Goal: Transaction & Acquisition: Purchase product/service

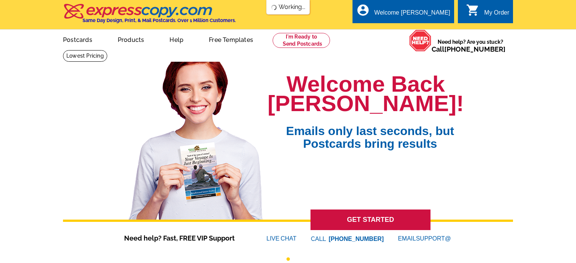
click at [111, 190] on div "Welcome Back [PERSON_NAME]! Emails only last seconds, but Postcards bring resul…" at bounding box center [288, 150] width 450 height 189
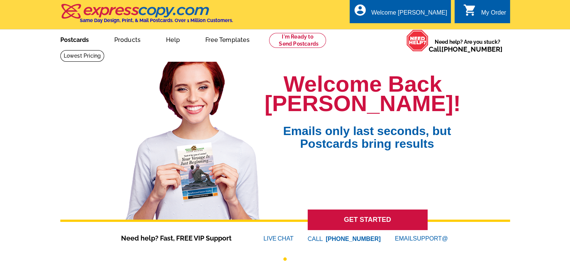
click at [75, 41] on link "Postcards" at bounding box center [74, 39] width 52 height 18
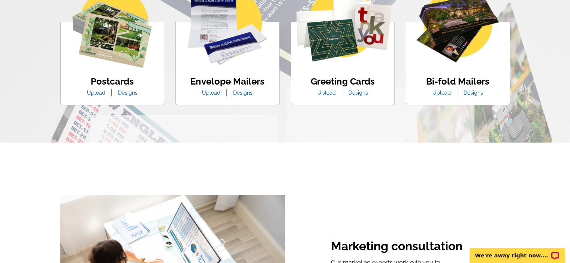
scroll to position [505, 0]
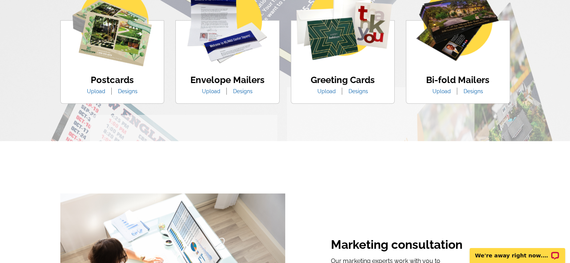
click at [156, 22] on div "Postcards Upload Designs" at bounding box center [112, 62] width 104 height 84
click at [132, 37] on img at bounding box center [111, 26] width 79 height 79
click at [131, 94] on link "Designs" at bounding box center [127, 91] width 31 height 6
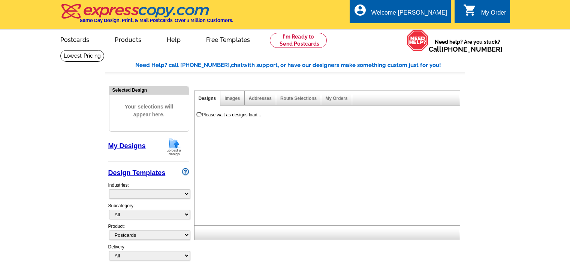
select select "1"
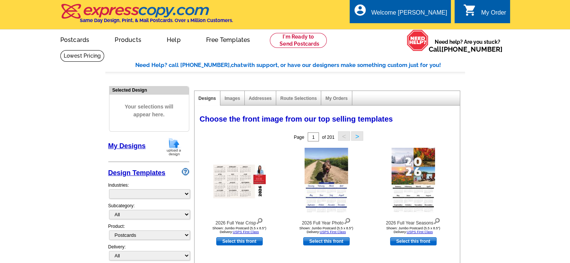
select select "971"
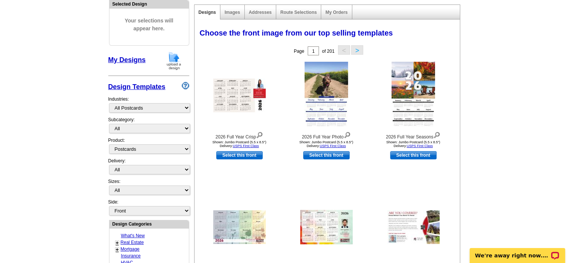
scroll to position [82, 0]
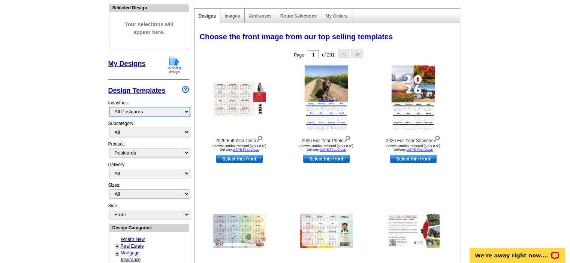
click at [147, 113] on select "What's New Real Estate Mortgage Insurance HVAC Dental Solar EDDM - NEW! Calenda…" at bounding box center [149, 111] width 81 height 9
click at [144, 151] on select "All Postcards Letters and flyers Business Cards Door Hangers Greeting Cards" at bounding box center [149, 152] width 81 height 9
click at [109, 148] on select "All Postcards Letters and flyers Business Cards Door Hangers Greeting Cards" at bounding box center [149, 152] width 81 height 9
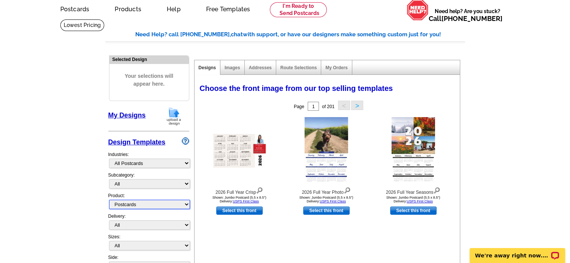
scroll to position [0, 0]
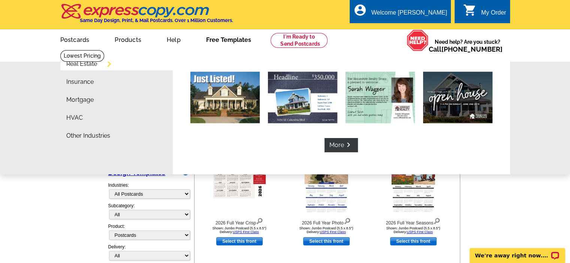
click at [217, 38] on link "Free Templates" at bounding box center [228, 39] width 69 height 18
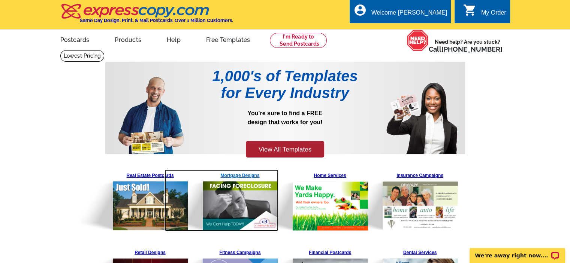
click at [166, 176] on img at bounding box center [222, 201] width 114 height 62
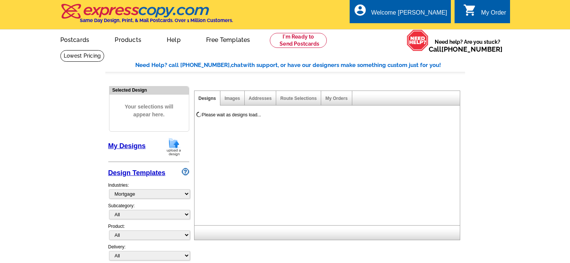
select select "774"
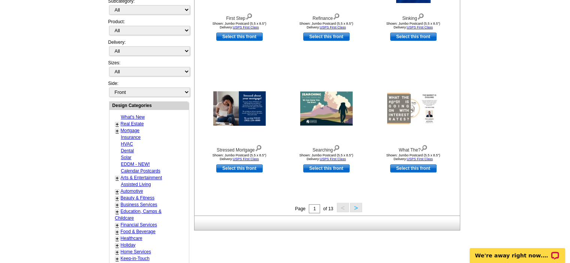
scroll to position [205, 0]
click at [357, 208] on button ">" at bounding box center [356, 207] width 12 height 9
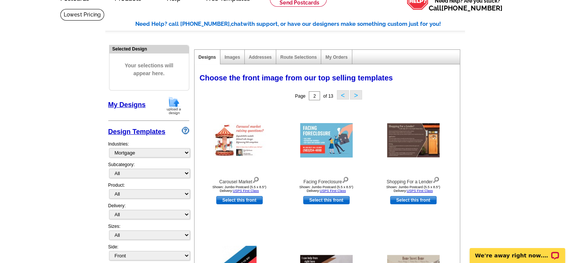
scroll to position [44, 0]
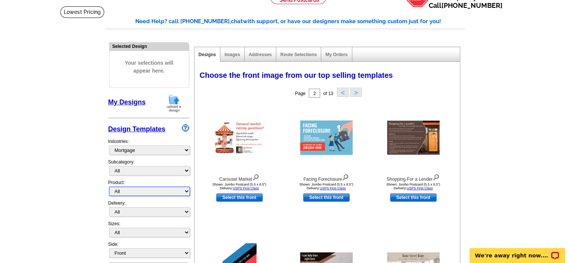
click at [164, 190] on select "All Postcards Letters and flyers Business Cards Door Hangers Greeting Cards" at bounding box center [149, 191] width 81 height 9
select select "1"
click at [109, 187] on select "All Postcards Letters and flyers Business Cards Door Hangers Greeting Cards" at bounding box center [149, 191] width 81 height 9
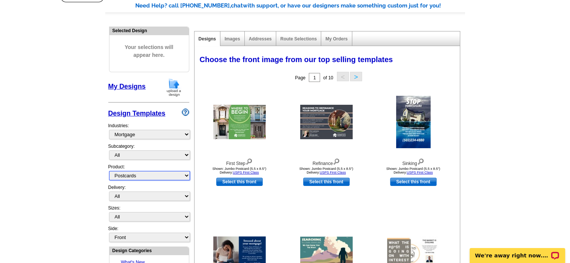
scroll to position [0, 0]
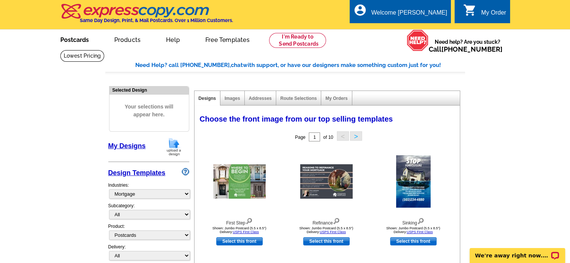
click at [68, 39] on link "Postcards" at bounding box center [74, 39] width 52 height 18
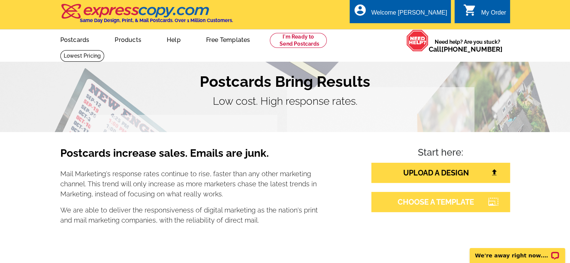
click at [428, 202] on link "CHOOSE A TEMPLATE" at bounding box center [440, 202] width 139 height 20
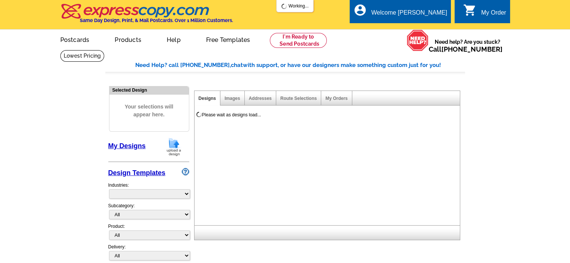
select select "785"
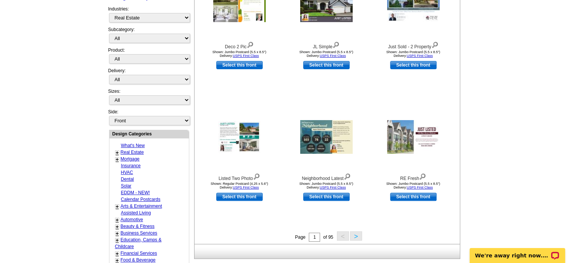
scroll to position [177, 0]
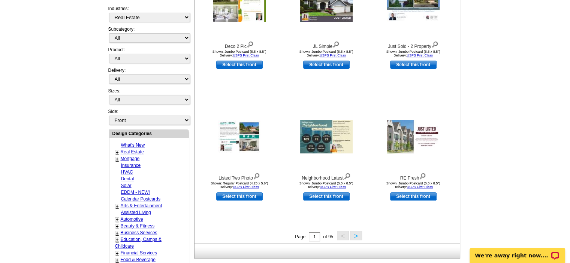
click at [359, 236] on button ">" at bounding box center [356, 235] width 12 height 9
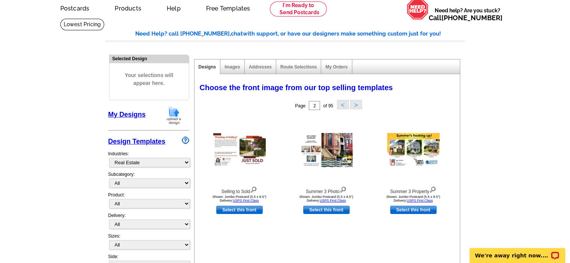
scroll to position [30, 0]
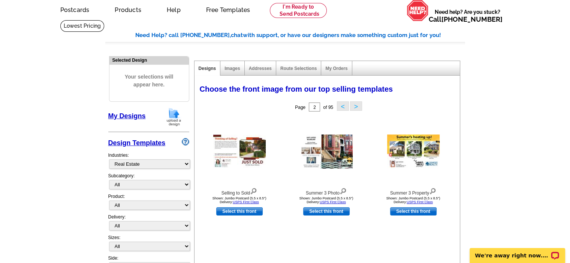
click at [144, 141] on link "Design Templates" at bounding box center [136, 142] width 57 height 7
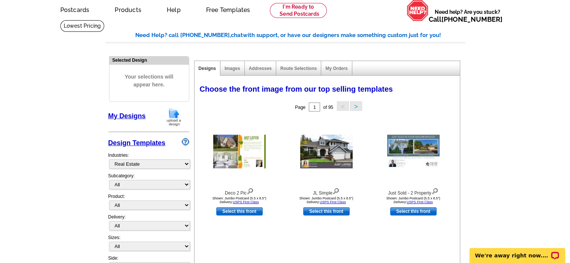
click at [135, 114] on link "My Designs" at bounding box center [126, 115] width 37 height 7
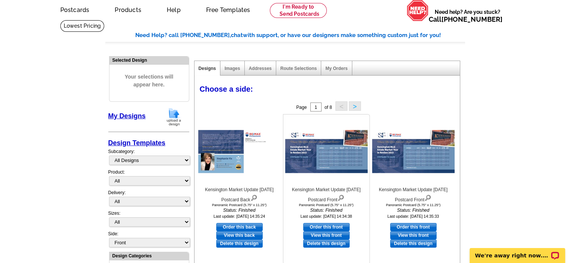
drag, startPoint x: 299, startPoint y: 206, endPoint x: 358, endPoint y: 205, distance: 59.2
click at [358, 205] on div "Panoramic Postcard (5.75" x 11.25")" at bounding box center [326, 205] width 82 height 4
click at [347, 205] on div "Panoramic Postcard (5.75" x 11.25")" at bounding box center [326, 205] width 82 height 4
click at [355, 204] on div "Panoramic Postcard (5.75" x 11.25")" at bounding box center [326, 205] width 82 height 4
drag, startPoint x: 299, startPoint y: 205, endPoint x: 359, endPoint y: 205, distance: 60.0
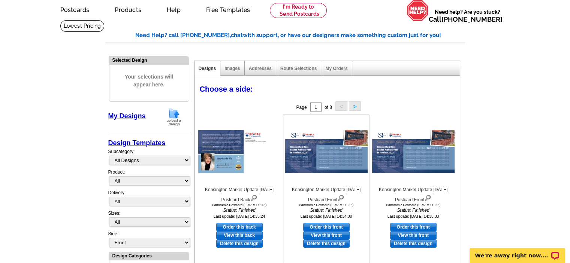
click at [359, 205] on div "Panoramic Postcard (5.75" x 11.25")" at bounding box center [326, 205] width 82 height 4
copy div "Panoramic Postcard (5.75" x 11.25")"
